Goal: Task Accomplishment & Management: Use online tool/utility

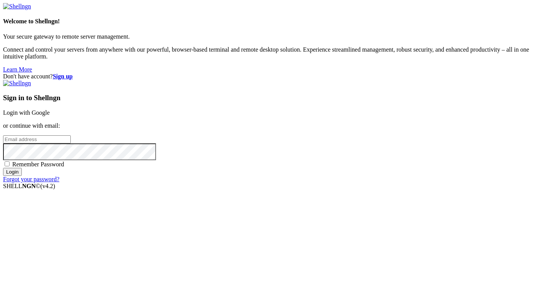
click at [50, 109] on link "Login with Google" at bounding box center [26, 112] width 47 height 6
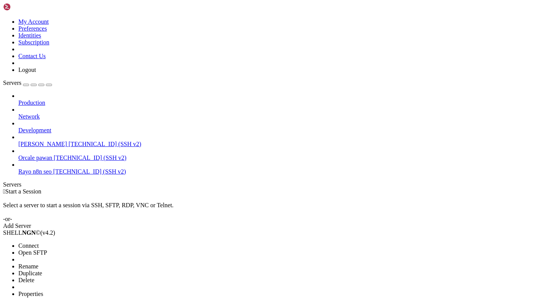
click at [39, 242] on span "Connect" at bounding box center [28, 245] width 20 height 6
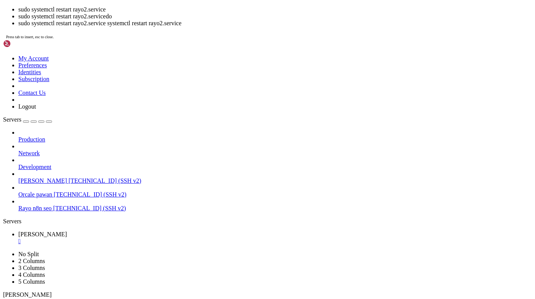
scroll to position [140, 0]
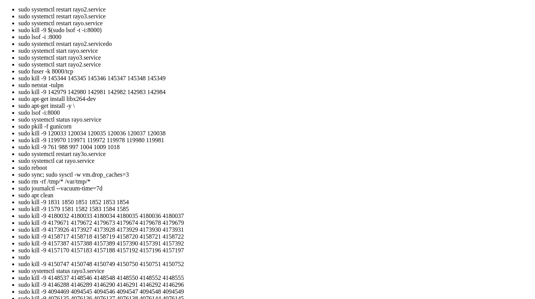
scroll to position [197, 0]
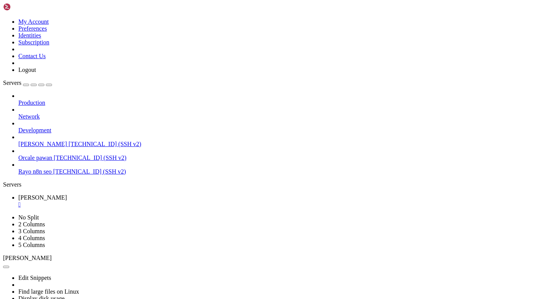
drag, startPoint x: 7, startPoint y: 413, endPoint x: 172, endPoint y: 557, distance: 218.4
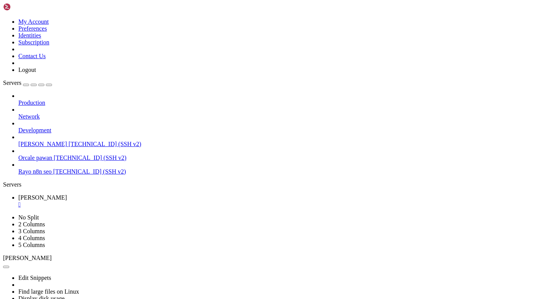
drag, startPoint x: 58, startPoint y: 497, endPoint x: 32, endPoint y: 407, distance: 93.7
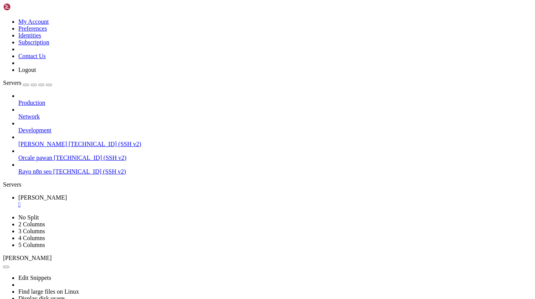
scroll to position [16957, 0]
paste textarea "OPENROUTER_API_KEY=sk-or-v1-bbf561aaf635a26ffc4cda057f0be7338acb4965790e5b9d347…"
type textarea "OPENROUTER_API_KEY=sk-or-v1-bbf561aaf635a26ffc4cda057f0be7338acb4965790e5b9d347…"
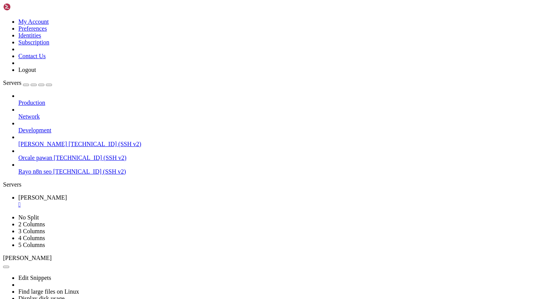
scroll to position [16976, 0]
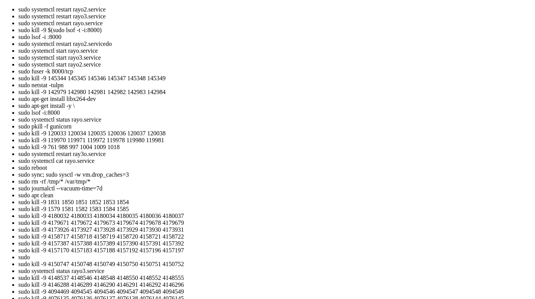
scroll to position [21853, 0]
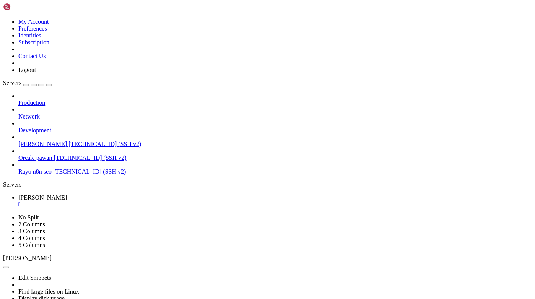
drag, startPoint x: 7, startPoint y: 398, endPoint x: 60, endPoint y: 514, distance: 127.1
